Goal: Information Seeking & Learning: Learn about a topic

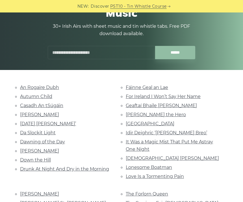
scroll to position [58, 0]
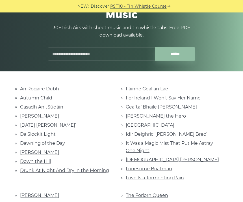
click at [154, 98] on link "For Ireland I Won’t Say Her Name" at bounding box center [163, 97] width 75 height 5
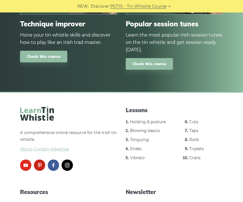
scroll to position [834, 0]
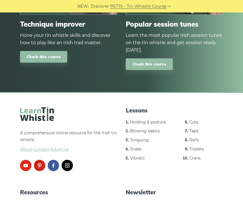
click at [189, 140] on ul "Holding & posture Blowing basics Tonguing Slides Vibrato Cuts Taps Rolls Triple…" at bounding box center [174, 144] width 97 height 50
click at [196, 146] on link "Triplets" at bounding box center [196, 148] width 15 height 5
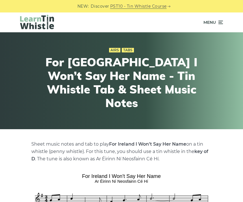
scroll to position [852, 0]
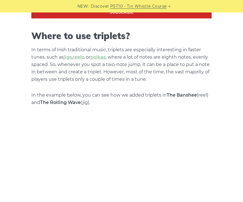
scroll to position [436, 0]
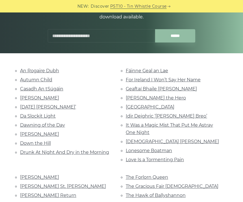
click at [174, 79] on link "For Ireland I Won’t Say Her Name" at bounding box center [163, 79] width 75 height 5
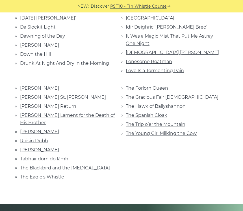
scroll to position [166, 0]
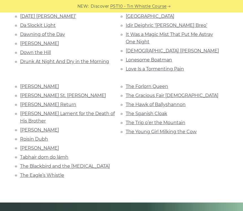
click at [30, 93] on link "[PERSON_NAME] St. [PERSON_NAME]" at bounding box center [63, 95] width 86 height 5
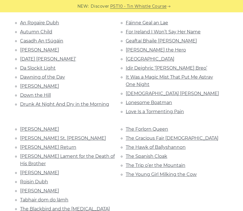
scroll to position [0, 0]
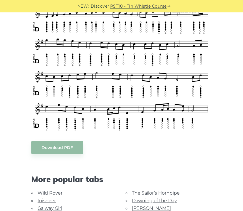
scroll to position [251, 0]
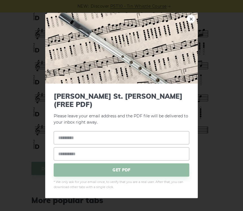
scroll to position [232, 0]
click at [28, 54] on div "× [PERSON_NAME] St. [PERSON_NAME] (FREE PDF) Please leave your email address an…" at bounding box center [121, 105] width 243 height 211
click at [185, 31] on img at bounding box center [121, 48] width 153 height 71
click at [188, 23] on link "×" at bounding box center [191, 19] width 8 height 8
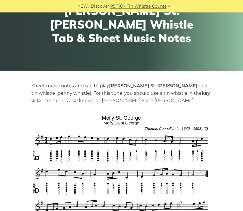
scroll to position [0, 0]
